Goal: Task Accomplishment & Management: Manage account settings

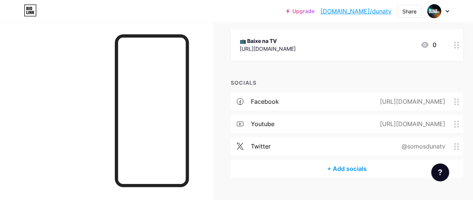
scroll to position [206, 0]
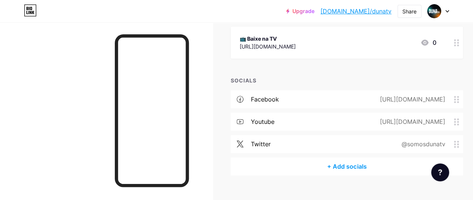
click at [342, 167] on div "+ Add socials" at bounding box center [347, 167] width 232 height 18
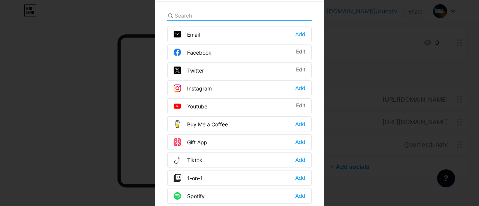
click at [208, 91] on div "Instagram" at bounding box center [193, 88] width 38 height 7
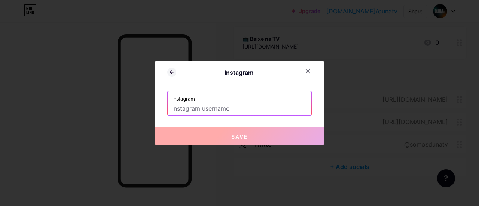
click at [222, 105] on input "text" at bounding box center [239, 108] width 135 height 13
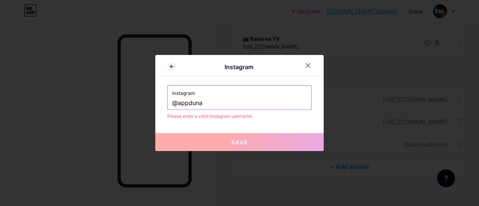
click at [231, 119] on div "Instagram Instagram @appduna Please enter a valid Instagram username. Save" at bounding box center [239, 103] width 168 height 96
click at [224, 94] on label "Instagram" at bounding box center [239, 91] width 135 height 11
click at [223, 124] on div "Instagram Instagram @appduna Please enter a valid Instagram username. Save" at bounding box center [239, 103] width 168 height 96
click at [234, 144] on span "Save" at bounding box center [239, 142] width 17 height 6
click at [209, 102] on input "@appduna" at bounding box center [239, 103] width 135 height 13
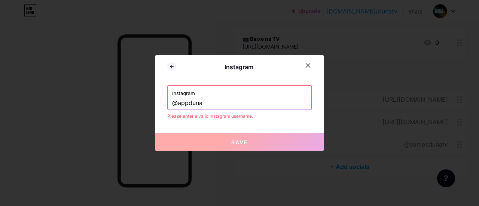
click at [209, 102] on input "@appduna" at bounding box center [239, 103] width 135 height 13
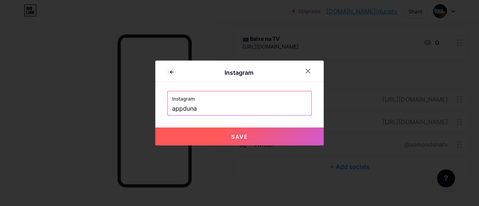
click at [219, 134] on button "Save" at bounding box center [239, 137] width 168 height 18
type input "[URL][DOMAIN_NAME]"
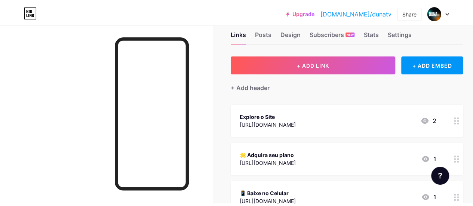
scroll to position [0, 0]
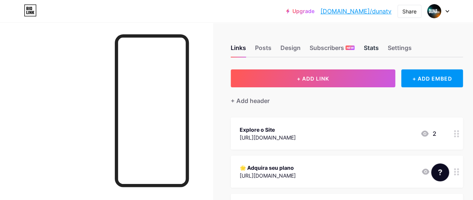
click at [378, 49] on div "Stats" at bounding box center [371, 49] width 15 height 13
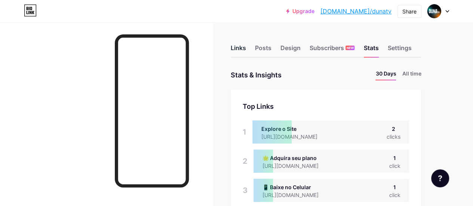
click at [242, 46] on div "Links" at bounding box center [238, 49] width 15 height 13
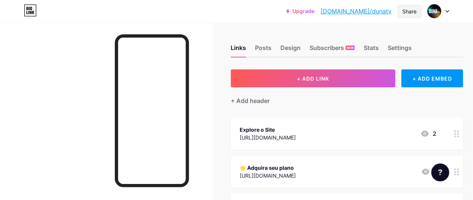
click at [408, 14] on div "Share" at bounding box center [409, 11] width 14 height 8
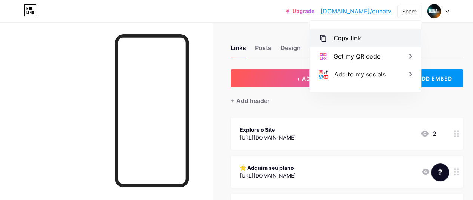
click at [376, 34] on div "Copy link" at bounding box center [365, 39] width 111 height 18
click at [347, 37] on div "Copy link" at bounding box center [348, 38] width 28 height 9
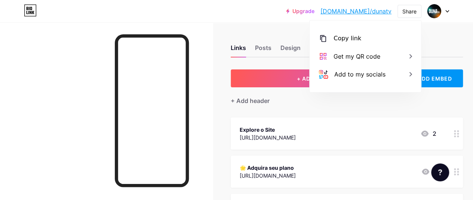
click at [237, 15] on div "Upgrade [DOMAIN_NAME]/dunatv... [DOMAIN_NAME]/dunatv Share Copy link [URL][DOMA…" at bounding box center [236, 10] width 473 height 13
